Goal: Book appointment/travel/reservation

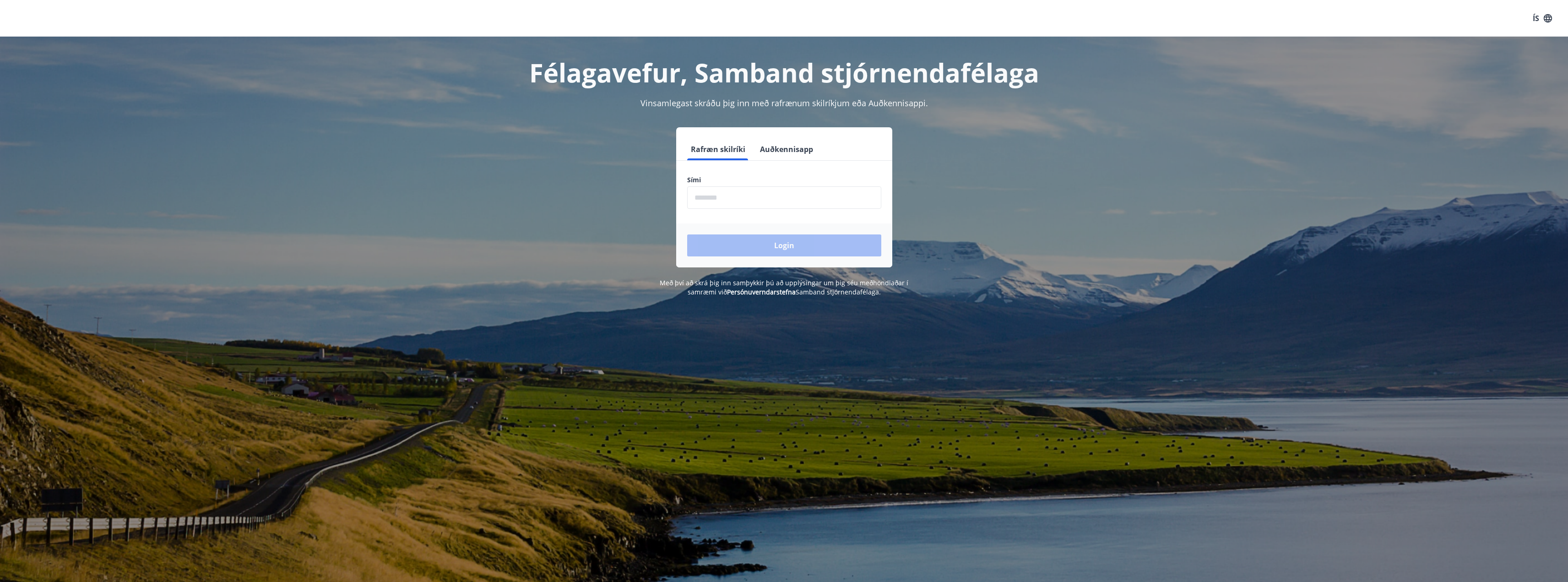
click at [726, 194] on input "phone" at bounding box center [784, 197] width 194 height 22
type input "********"
click at [770, 246] on button "Login" at bounding box center [784, 245] width 194 height 22
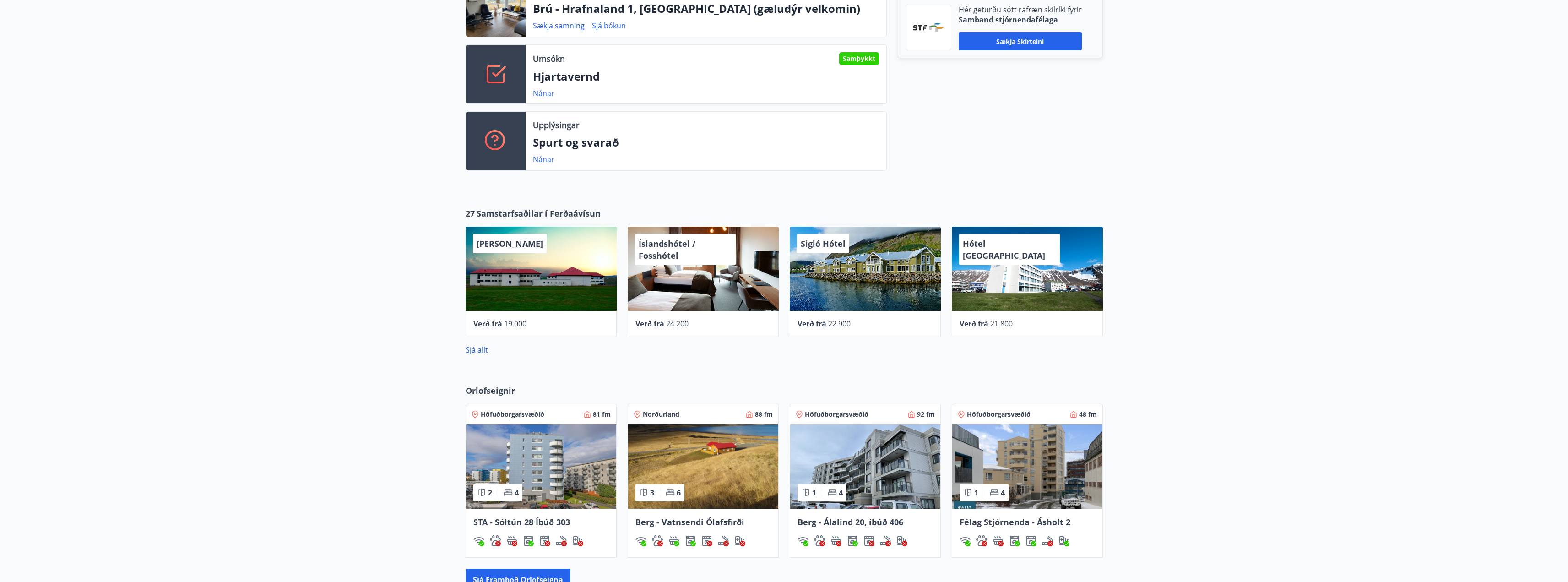
scroll to position [595, 0]
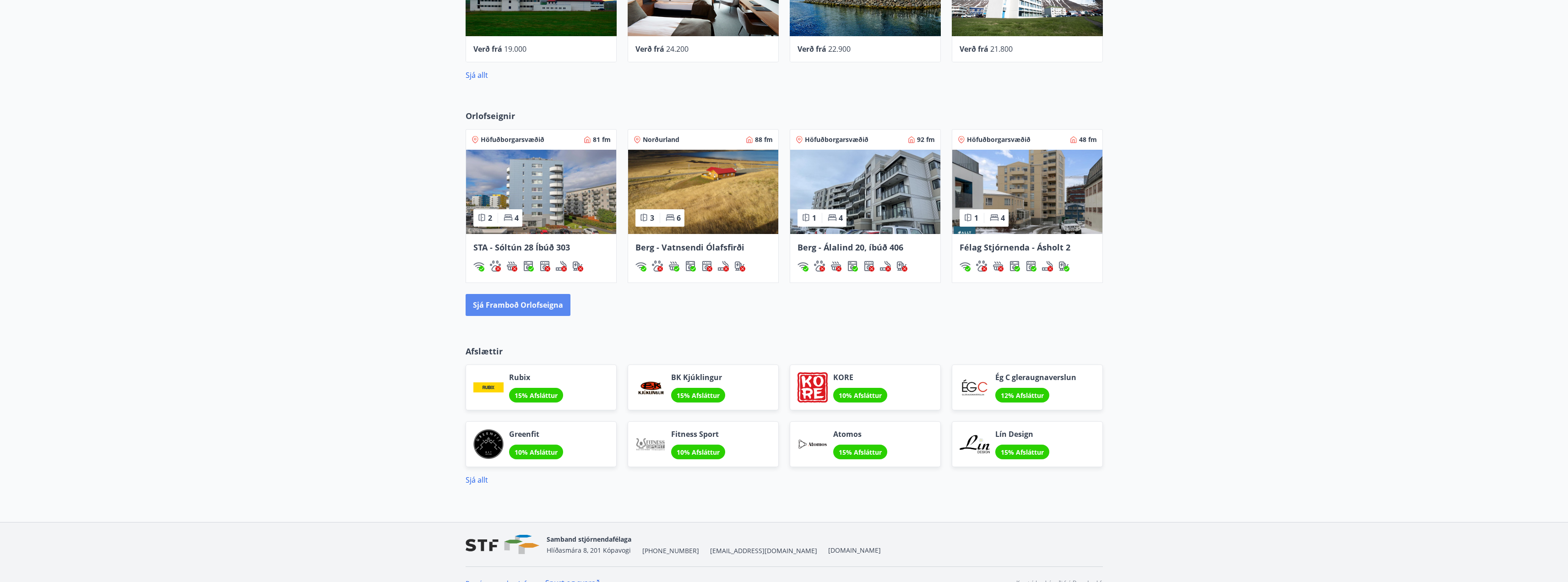
click at [513, 304] on button "Sjá framboð orlofseigna" at bounding box center [518, 304] width 105 height 22
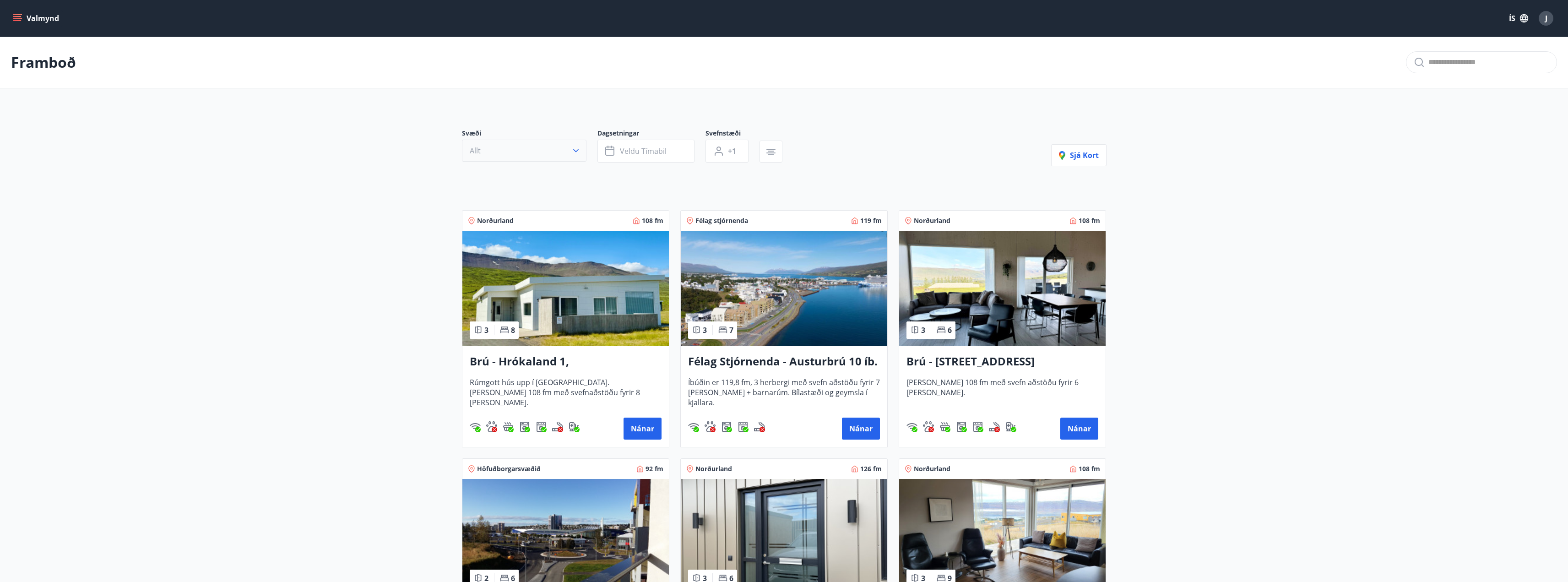
click at [577, 147] on icon "button" at bounding box center [576, 150] width 9 height 9
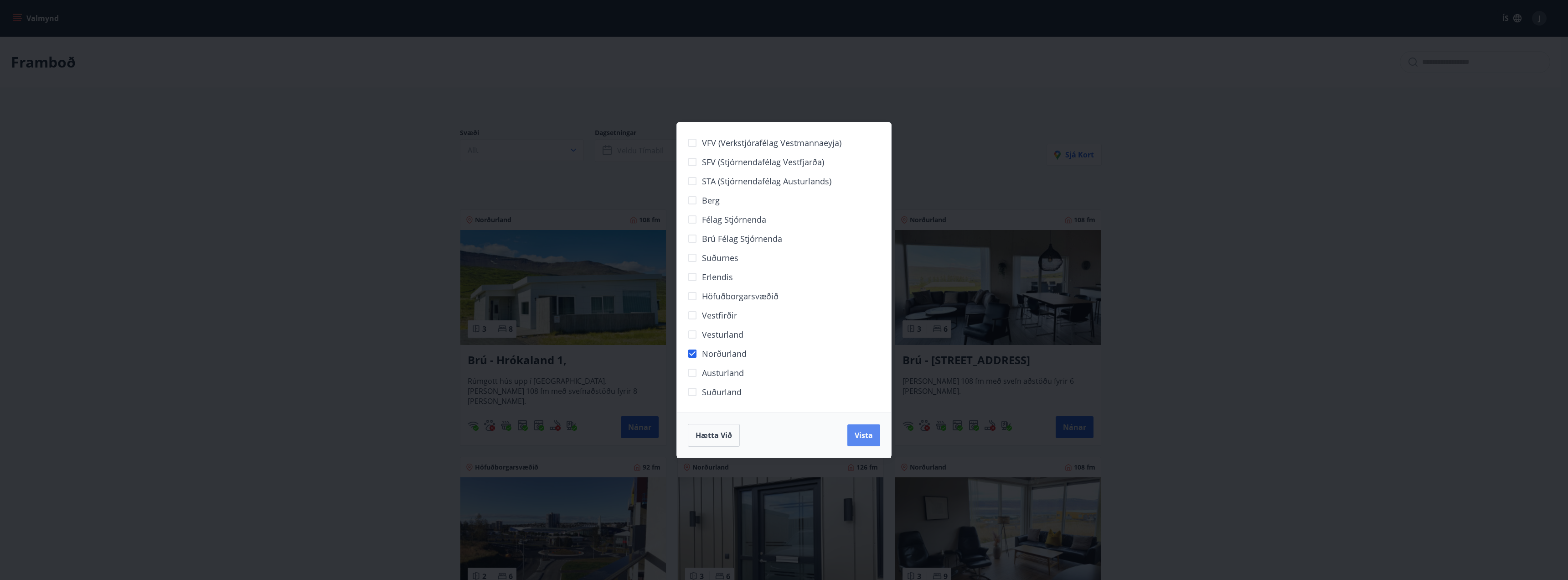
click at [867, 437] on span "Vista" at bounding box center [864, 435] width 18 height 10
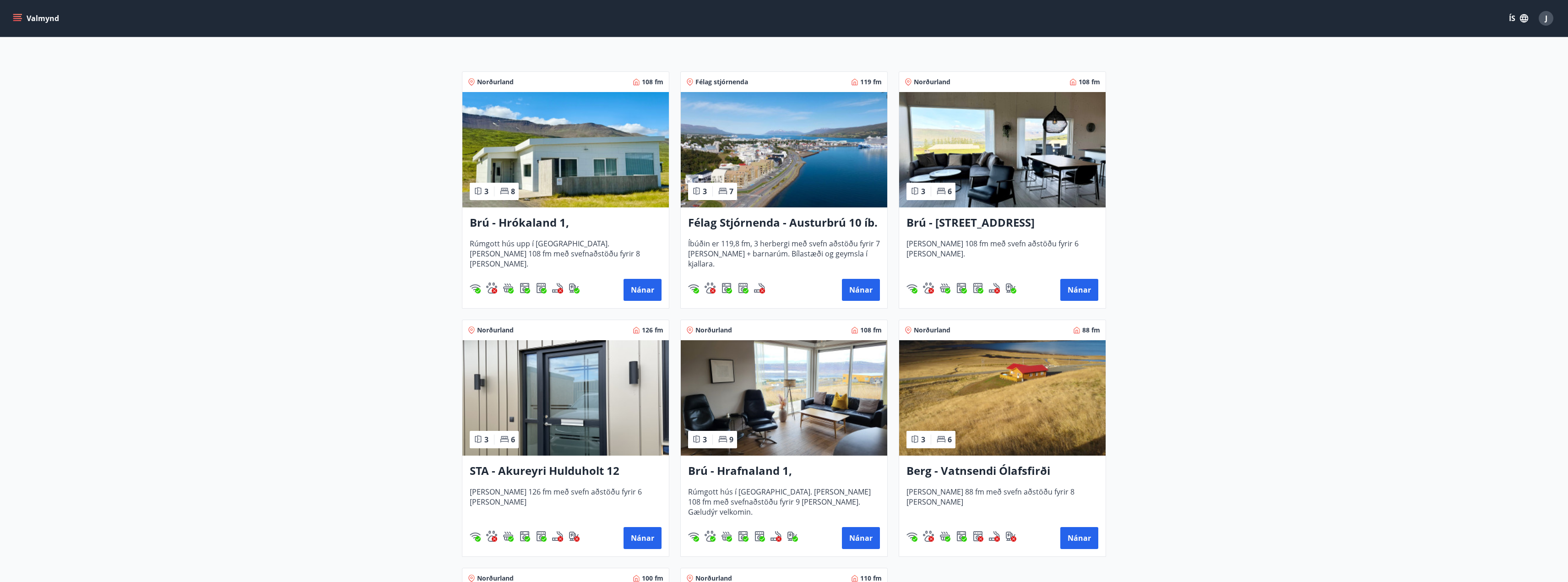
scroll to position [183, 0]
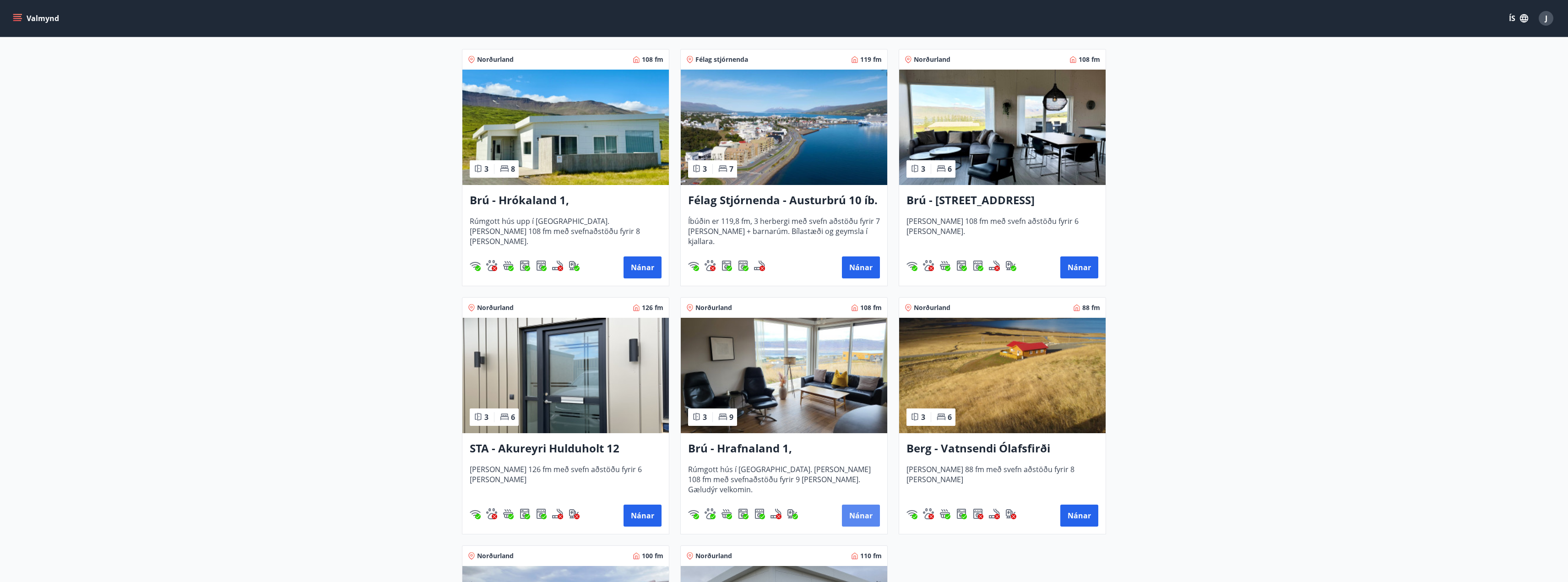
click at [859, 512] on button "Nánar" at bounding box center [861, 515] width 38 height 22
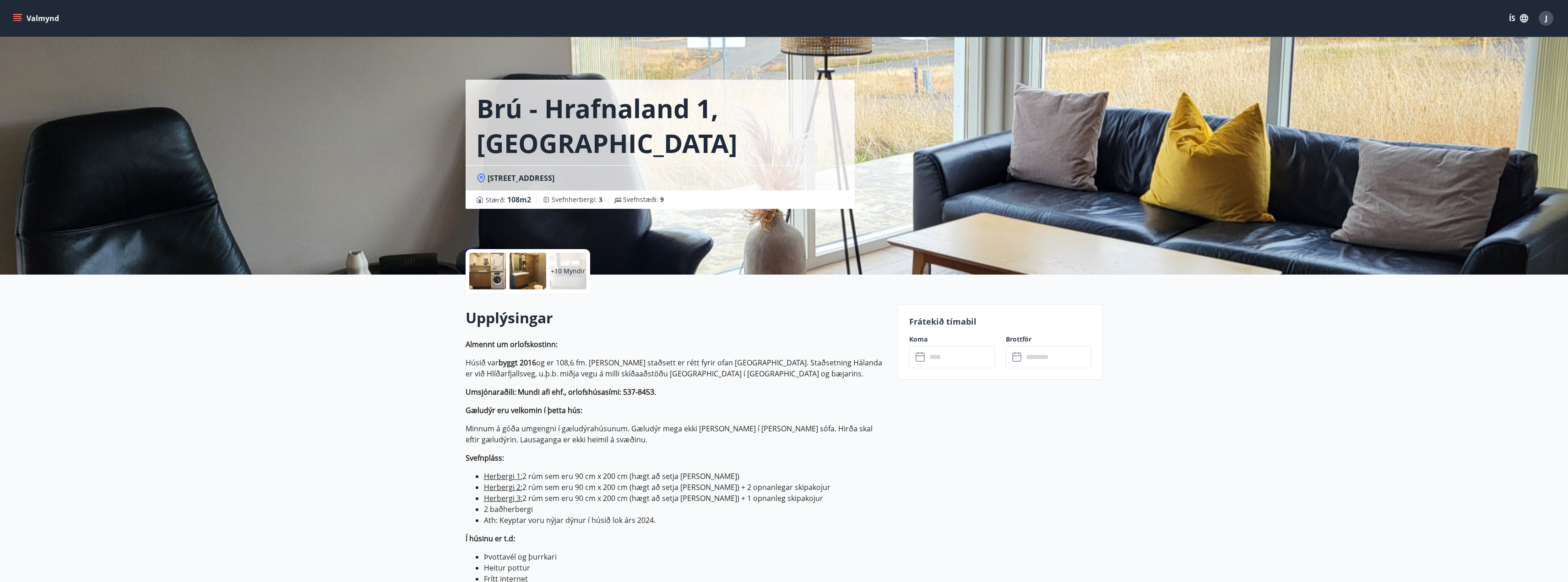
click at [968, 358] on input "text" at bounding box center [960, 357] width 68 height 22
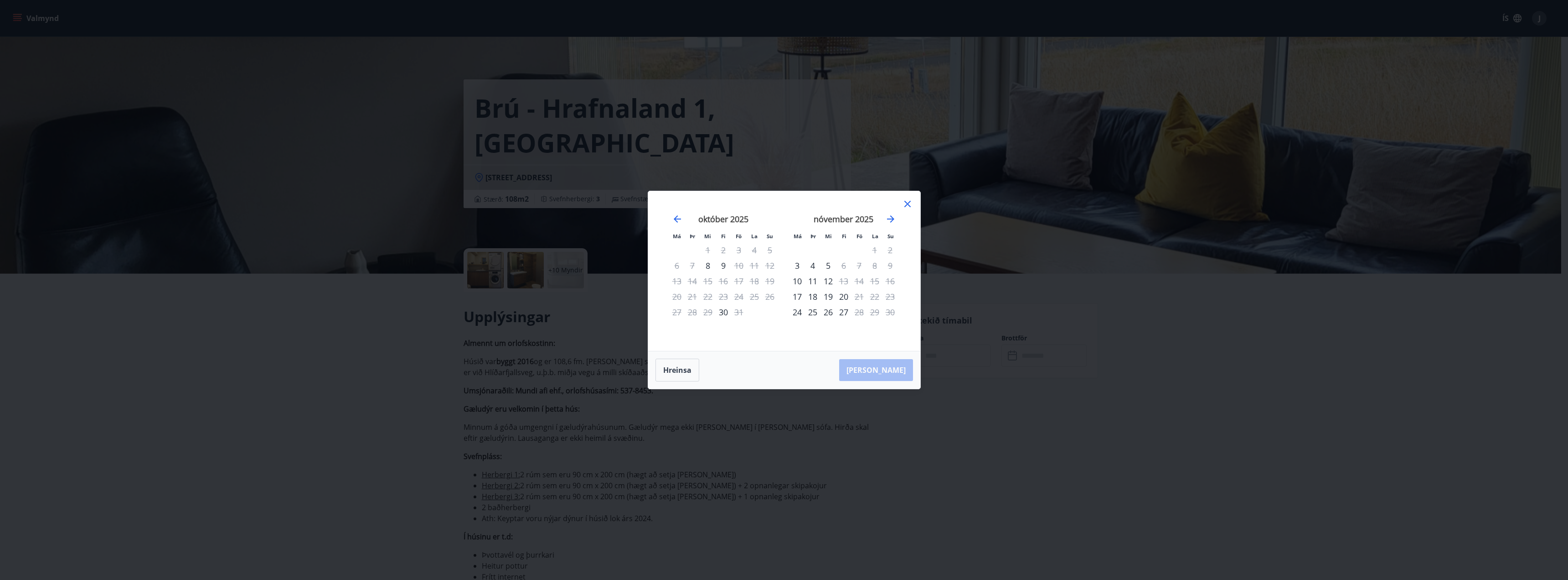
drag, startPoint x: 811, startPoint y: 282, endPoint x: 816, endPoint y: 282, distance: 5.0
click at [811, 282] on div "11" at bounding box center [813, 281] width 15 height 15
click at [829, 282] on div "12" at bounding box center [828, 281] width 15 height 15
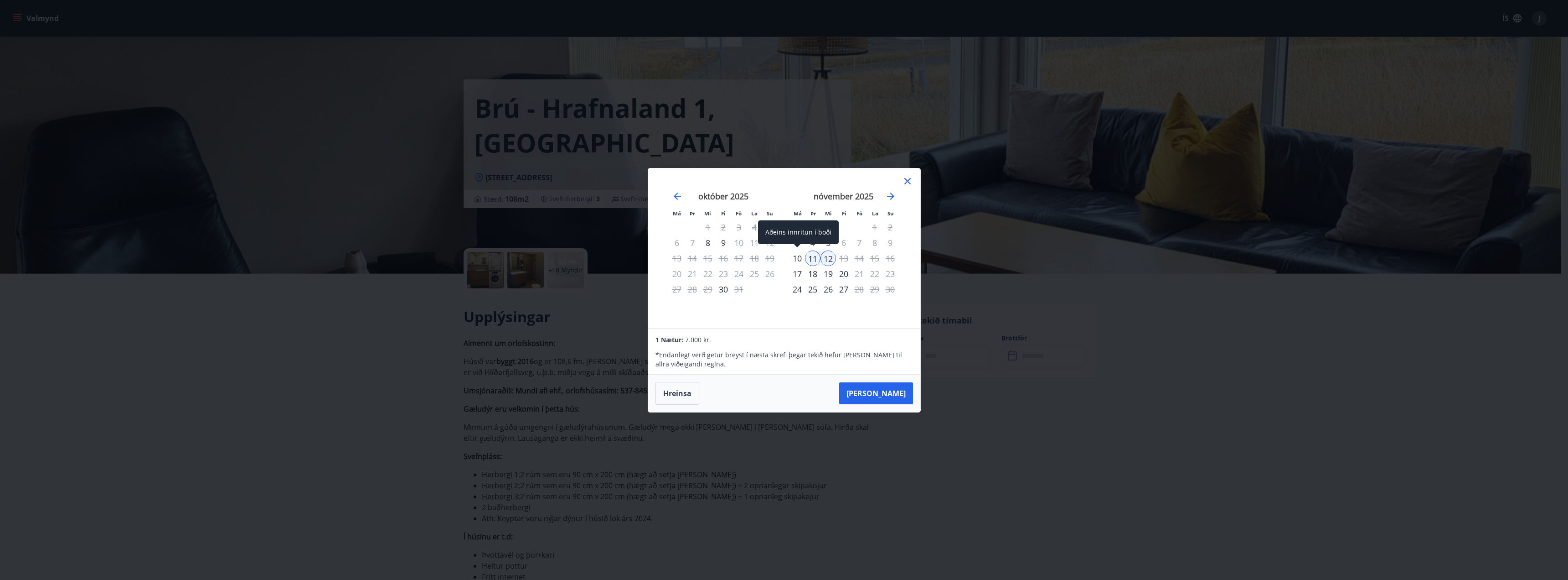
click at [799, 257] on div "10" at bounding box center [797, 258] width 15 height 15
click at [908, 178] on icon at bounding box center [908, 181] width 11 height 11
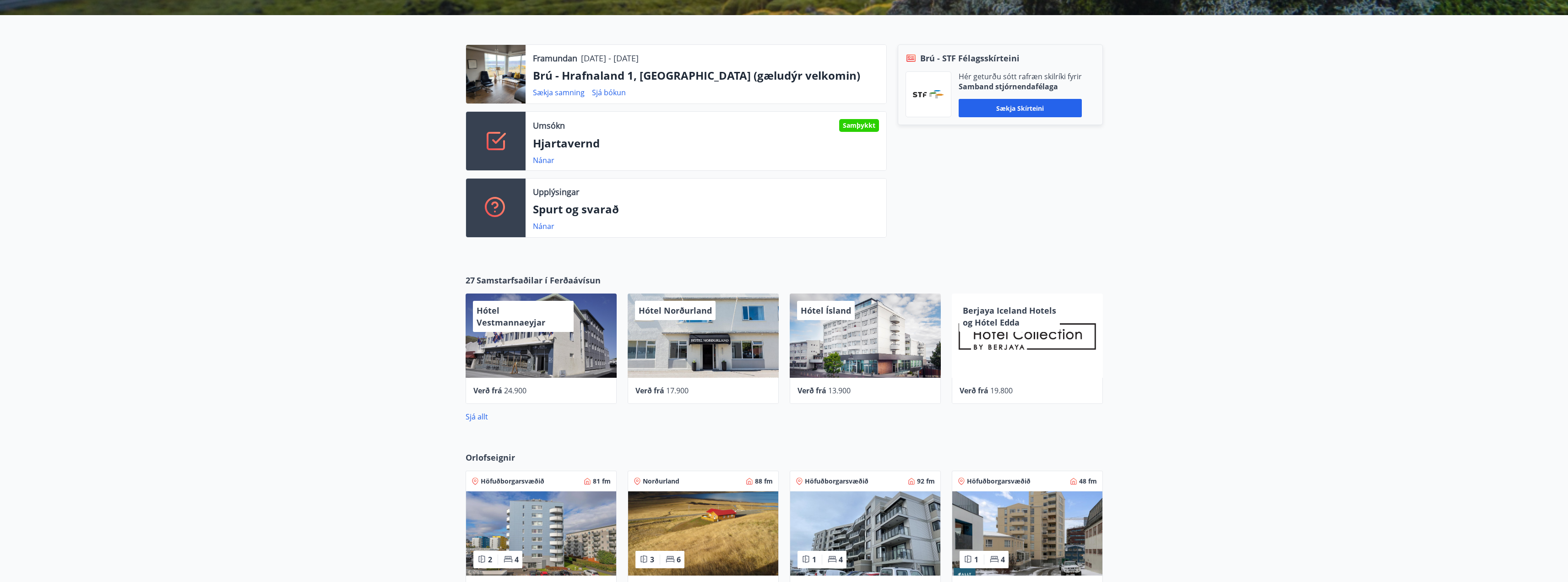
scroll to position [429, 0]
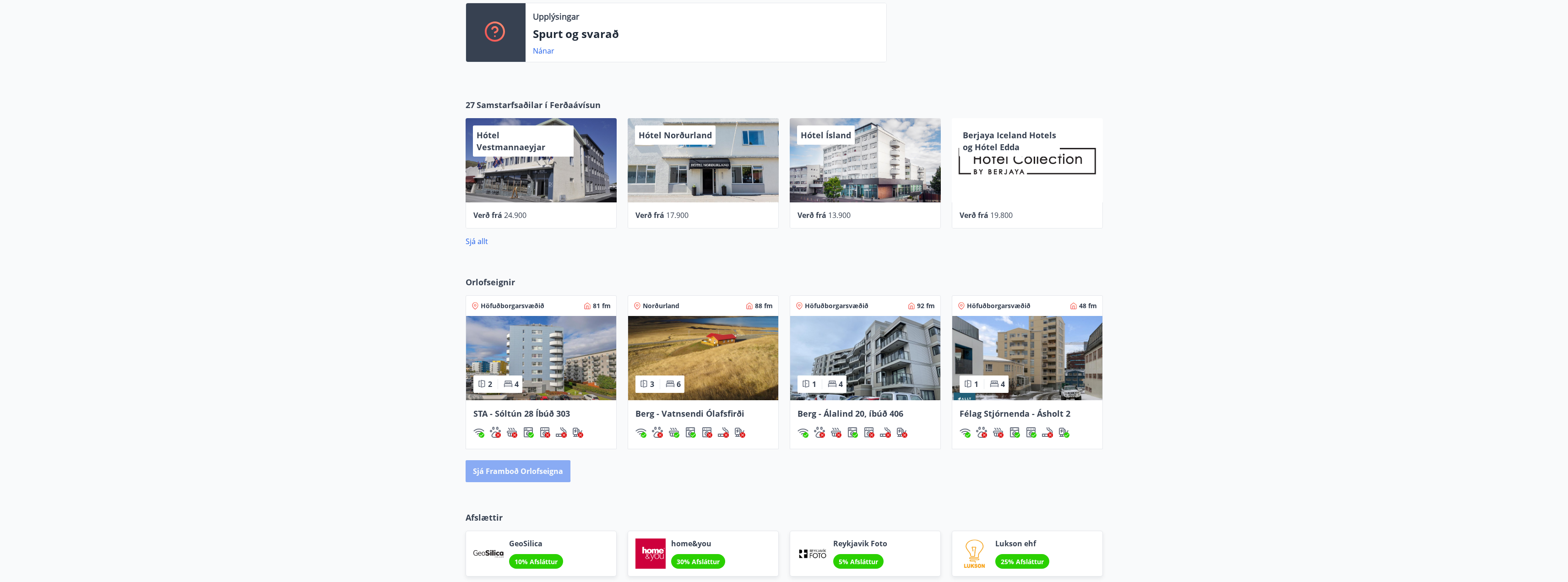
click at [494, 470] on button "Sjá framboð orlofseigna" at bounding box center [518, 470] width 105 height 22
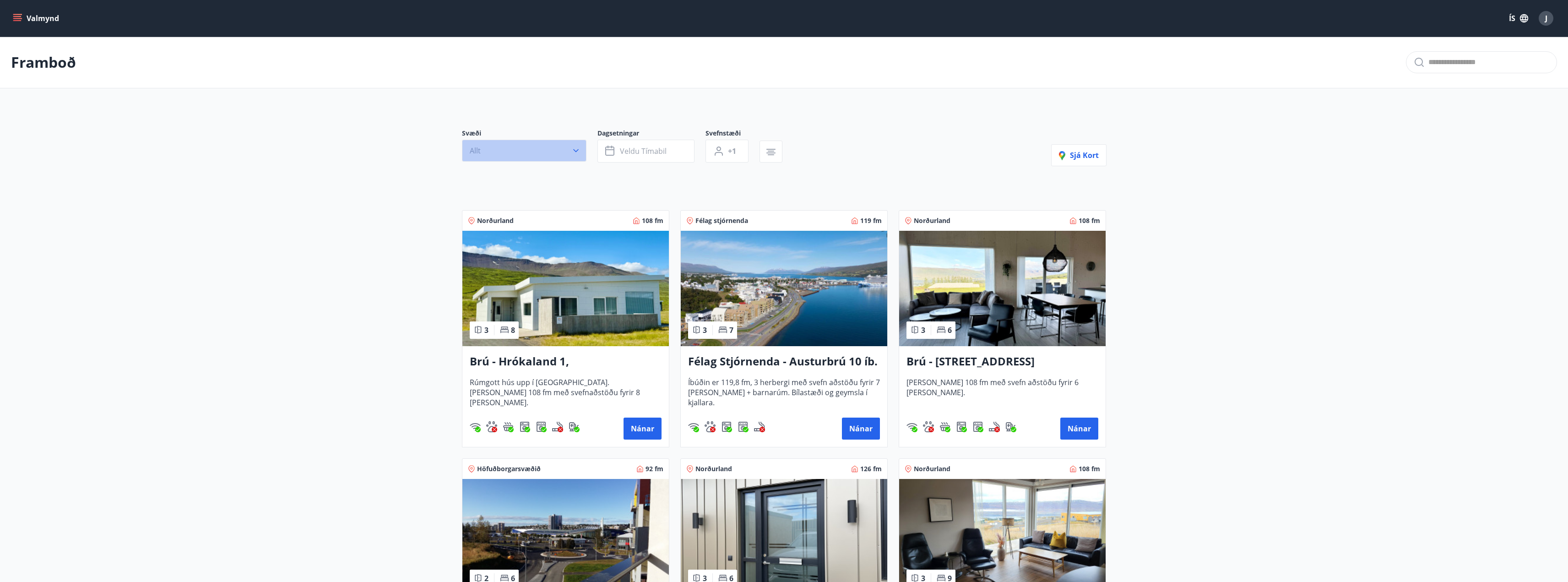
click at [579, 147] on icon "button" at bounding box center [576, 150] width 9 height 9
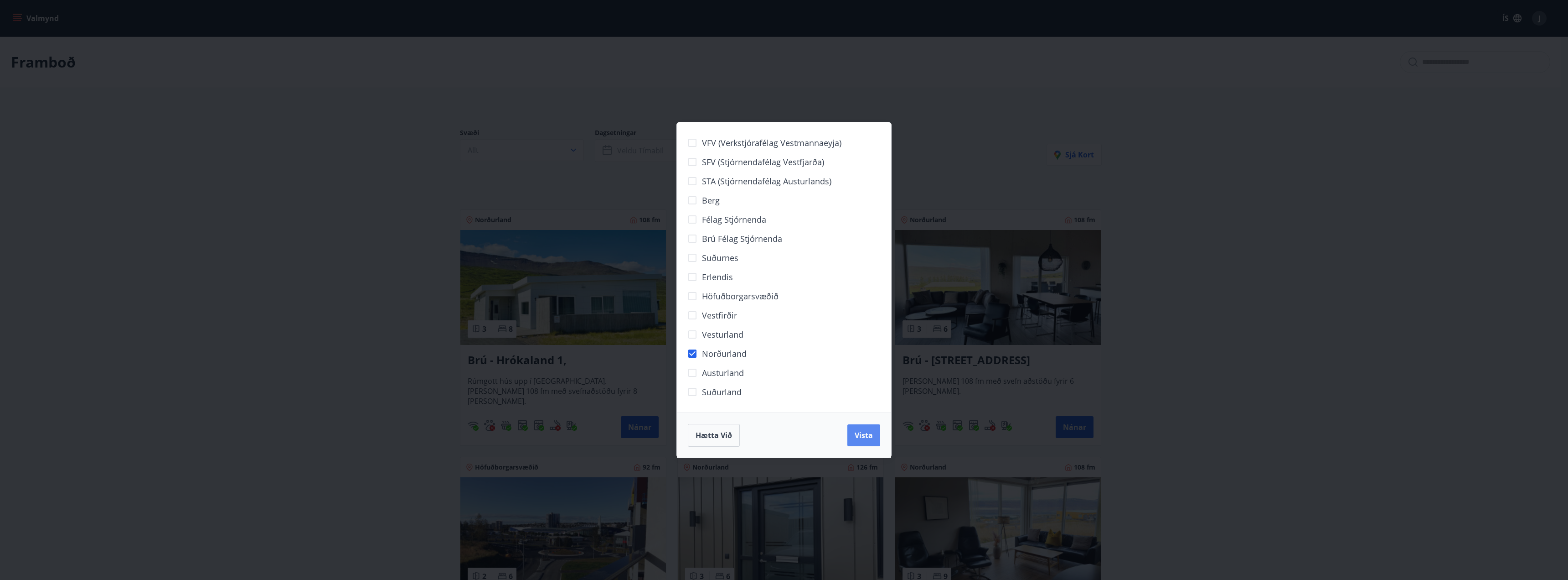
click at [865, 438] on span "Vista" at bounding box center [864, 435] width 18 height 10
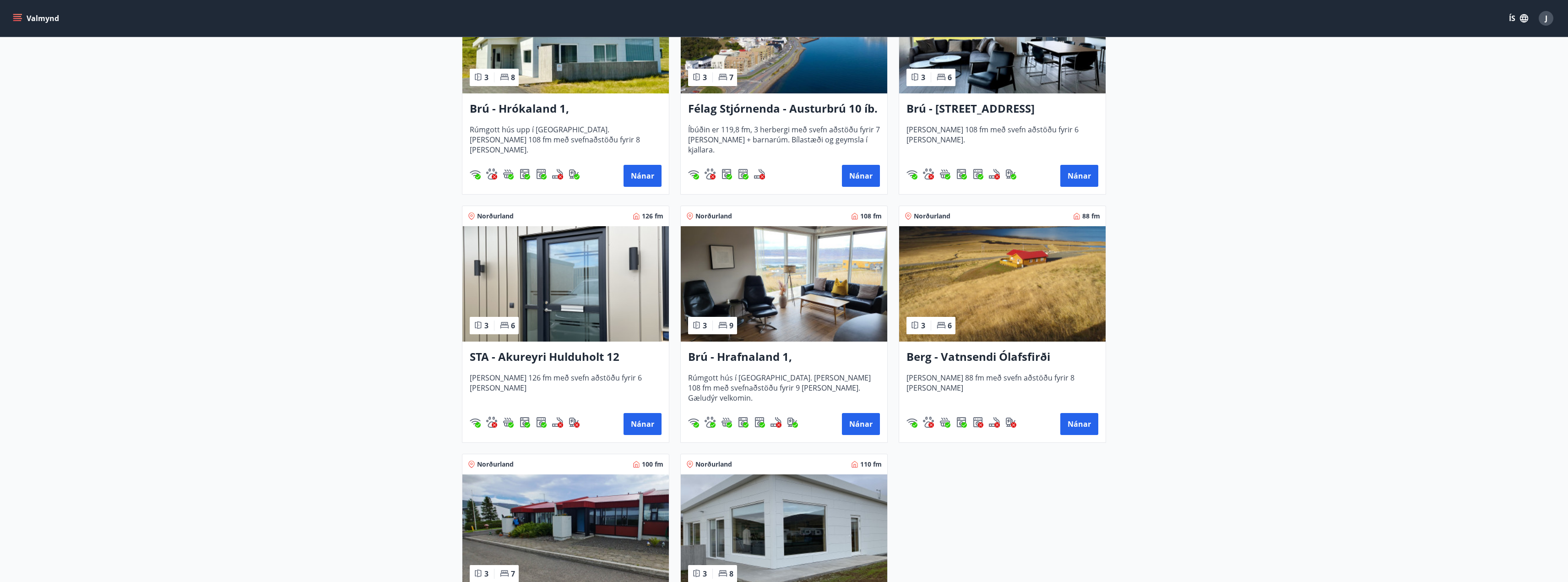
scroll to position [412, 0]
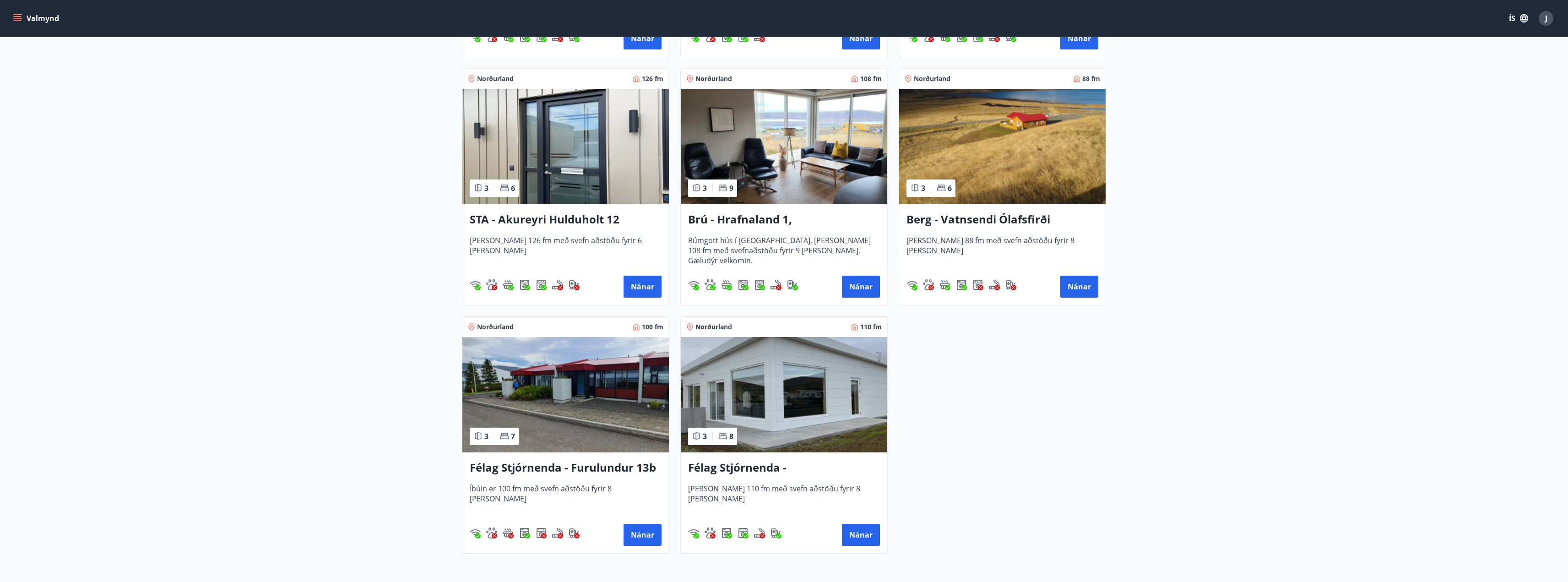
click at [732, 220] on h3 "Brú - Hrafnaland 1, [GEOGRAPHIC_DATA] (gæludýr velkomin)" at bounding box center [784, 219] width 192 height 16
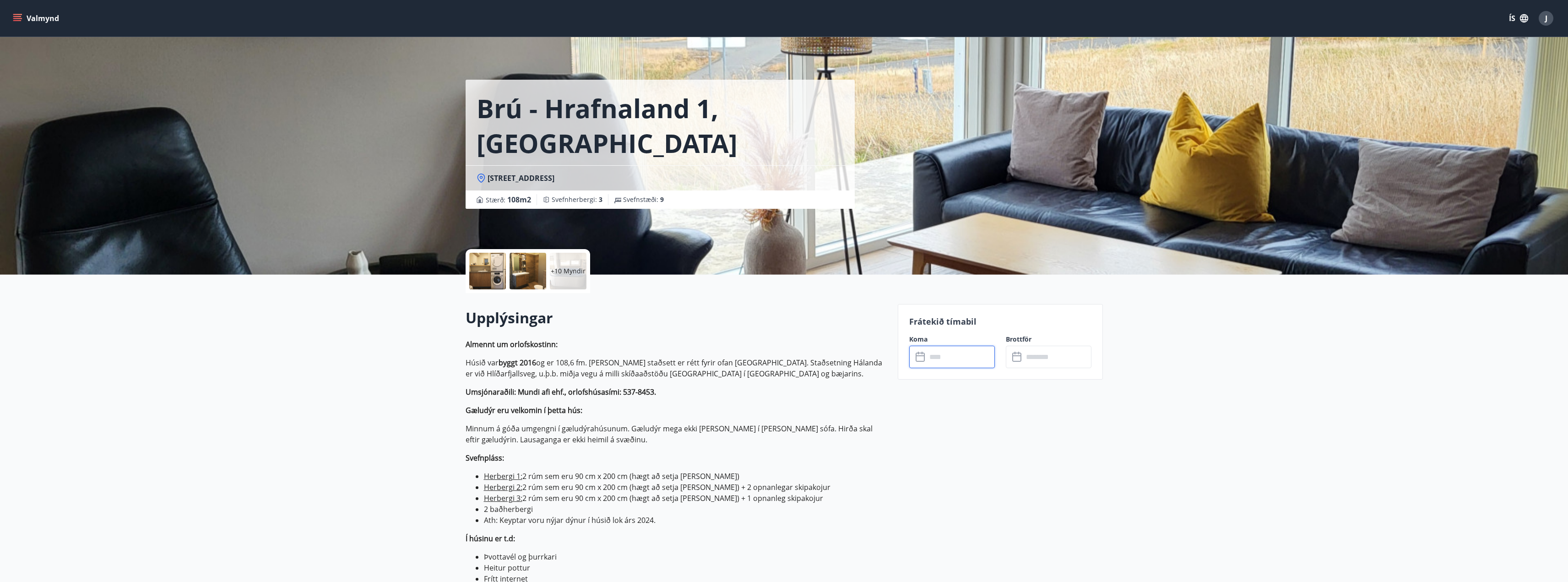
click at [973, 358] on input "text" at bounding box center [960, 357] width 68 height 22
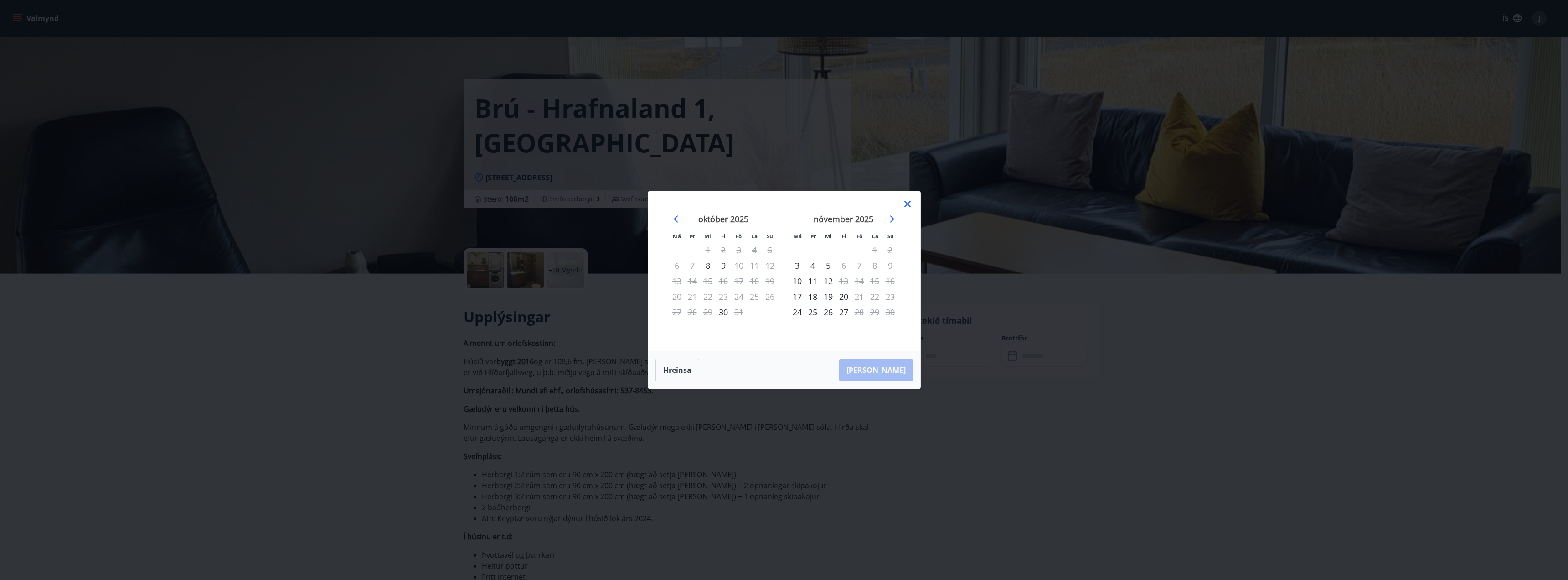
click at [906, 200] on icon at bounding box center [908, 204] width 11 height 11
